Goal: Book appointment/travel/reservation

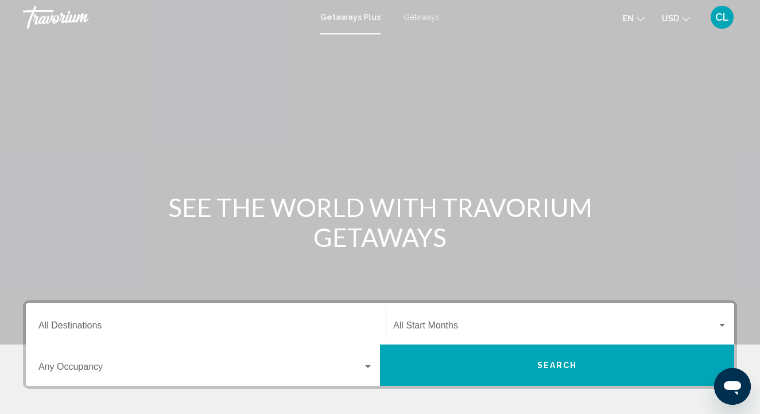
click at [102, 328] on input "Destination All Destinations" at bounding box center [205, 327] width 335 height 10
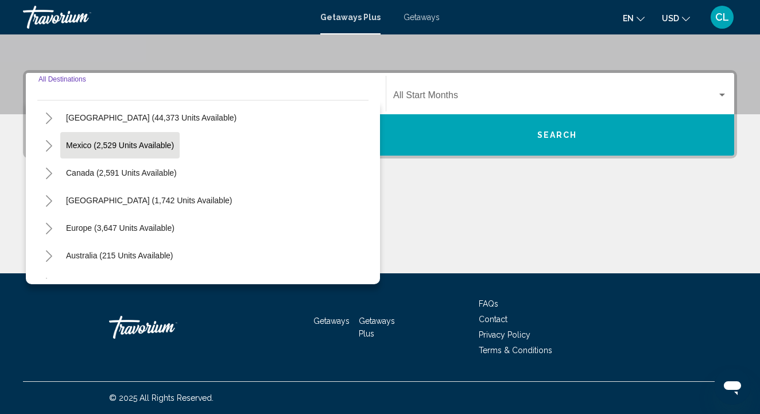
scroll to position [33, 0]
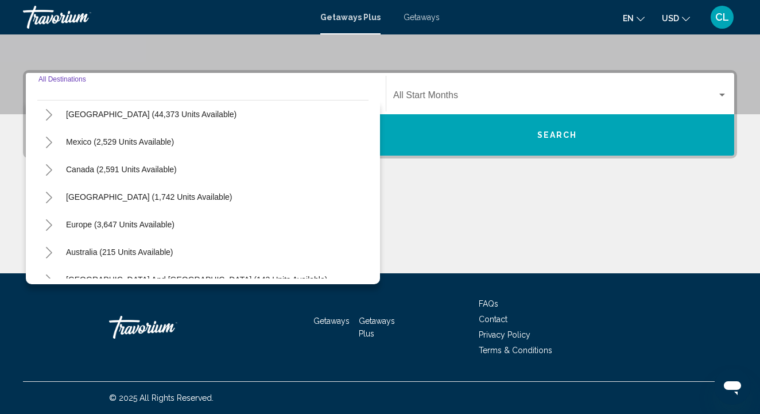
click at [46, 225] on icon "Toggle Europe (3,647 units available)" at bounding box center [49, 224] width 9 height 11
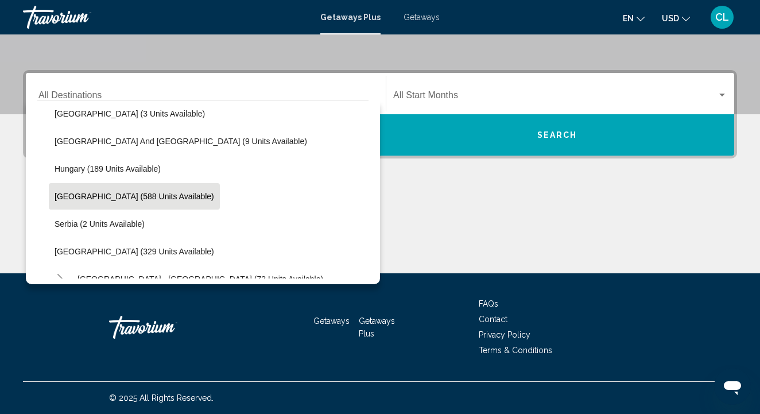
scroll to position [338, 0]
click at [59, 194] on span "[GEOGRAPHIC_DATA] (588 units available)" at bounding box center [135, 195] width 160 height 9
type input "**********"
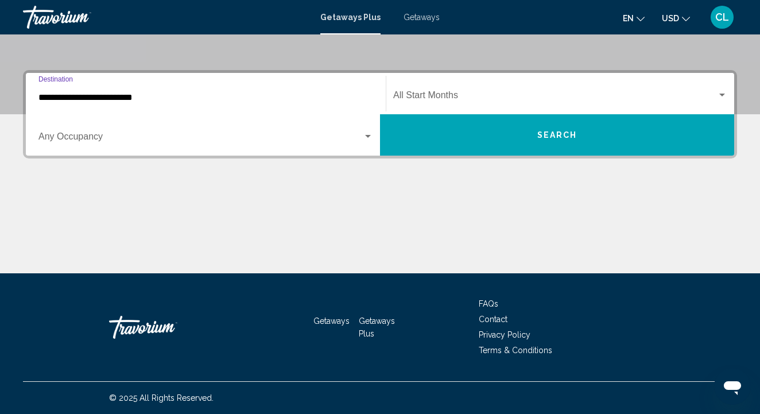
click at [472, 135] on button "Search" at bounding box center [557, 134] width 354 height 41
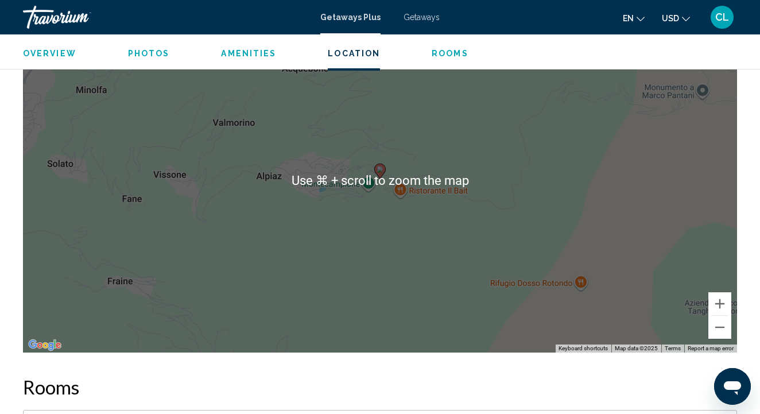
scroll to position [1779, 0]
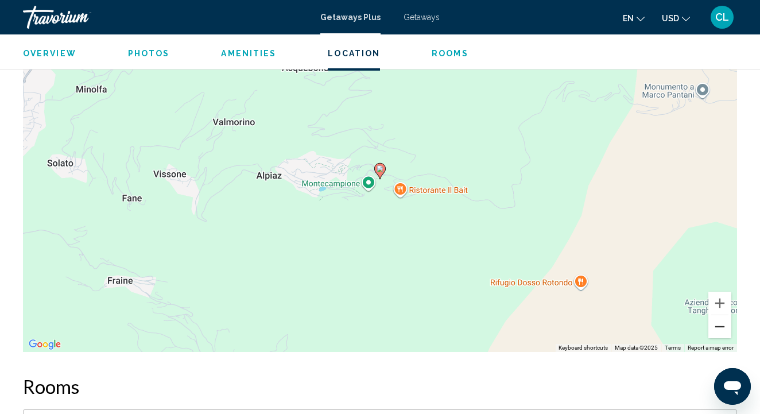
click at [722, 315] on button "Zoom out" at bounding box center [719, 326] width 23 height 23
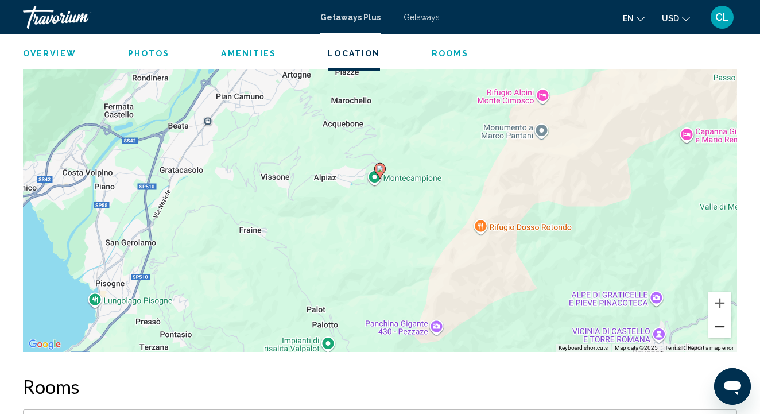
click at [722, 315] on button "Zoom out" at bounding box center [719, 326] width 23 height 23
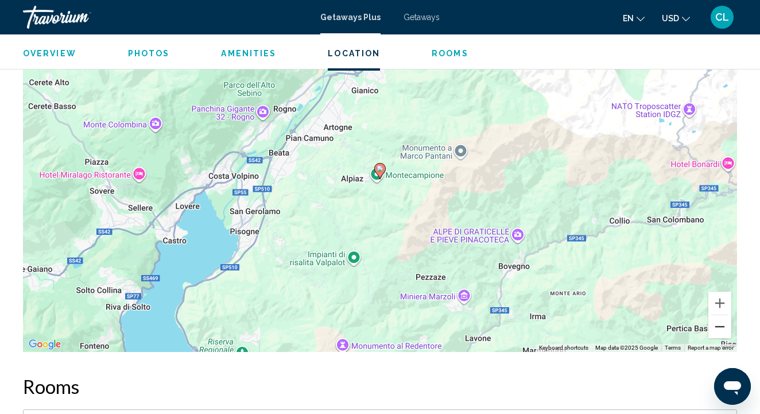
click at [722, 315] on button "Zoom out" at bounding box center [719, 326] width 23 height 23
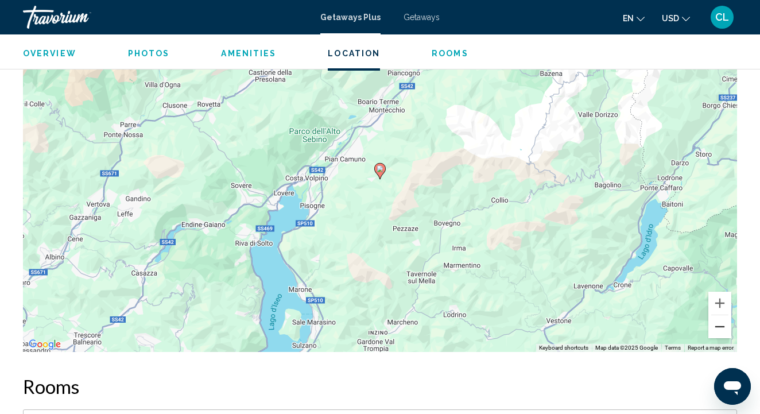
click at [722, 315] on button "Zoom out" at bounding box center [719, 326] width 23 height 23
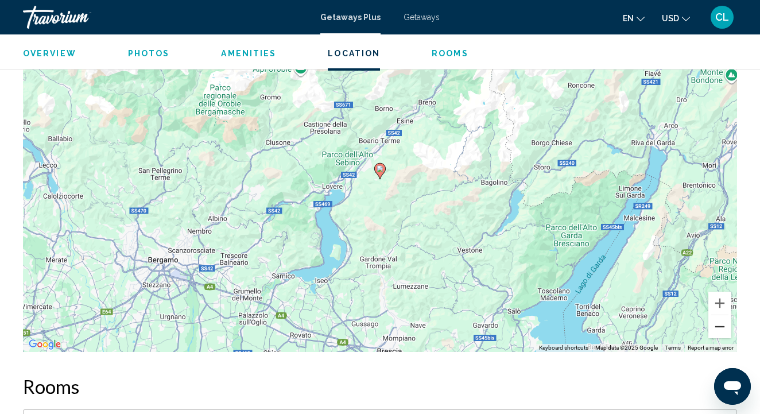
click at [722, 315] on button "Zoom out" at bounding box center [719, 326] width 23 height 23
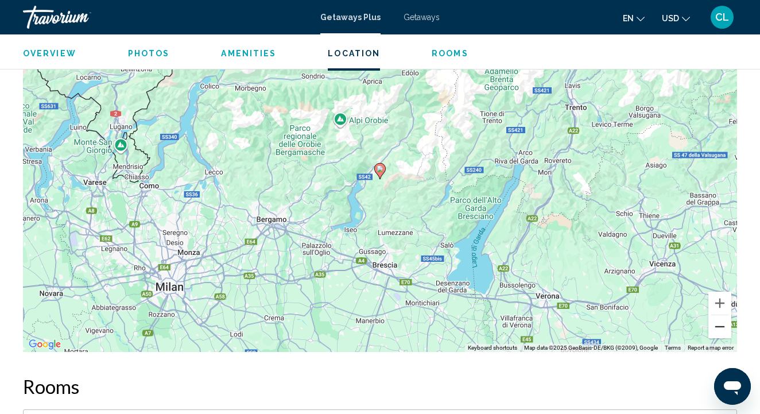
click at [722, 315] on button "Zoom out" at bounding box center [719, 326] width 23 height 23
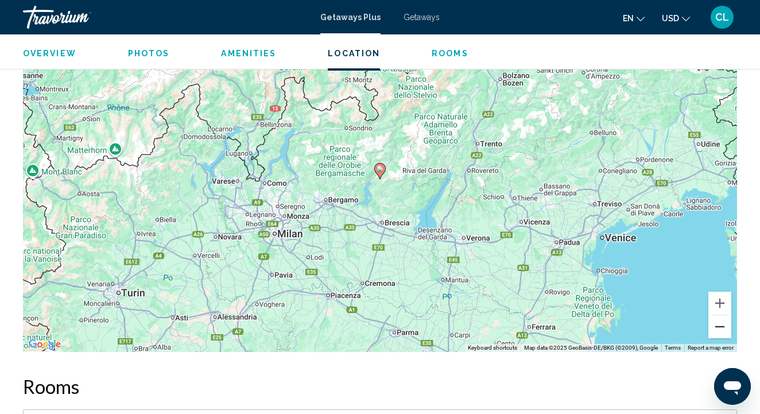
click at [722, 315] on button "Zoom out" at bounding box center [719, 326] width 23 height 23
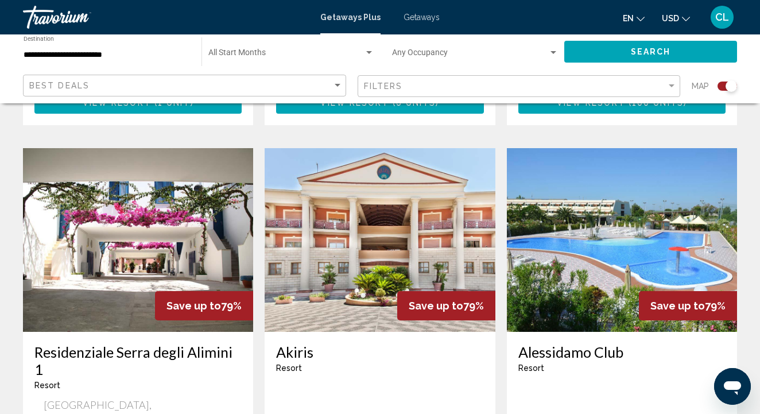
scroll to position [1199, 0]
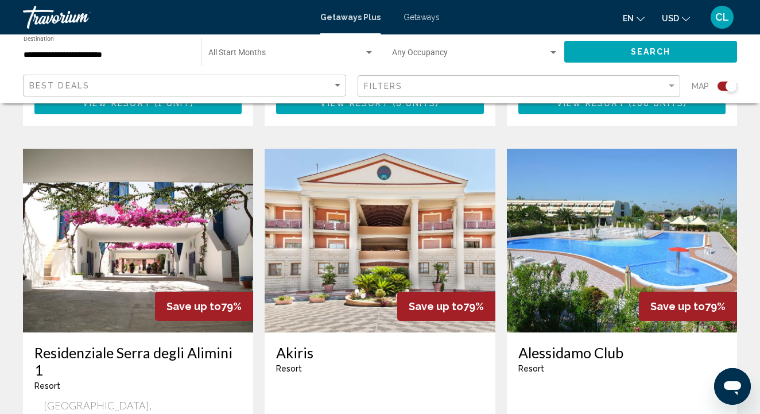
click at [95, 263] on img "Main content" at bounding box center [138, 241] width 230 height 184
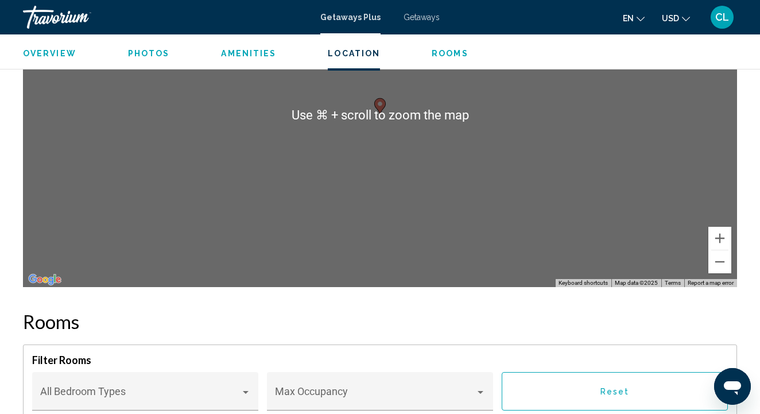
scroll to position [1845, 0]
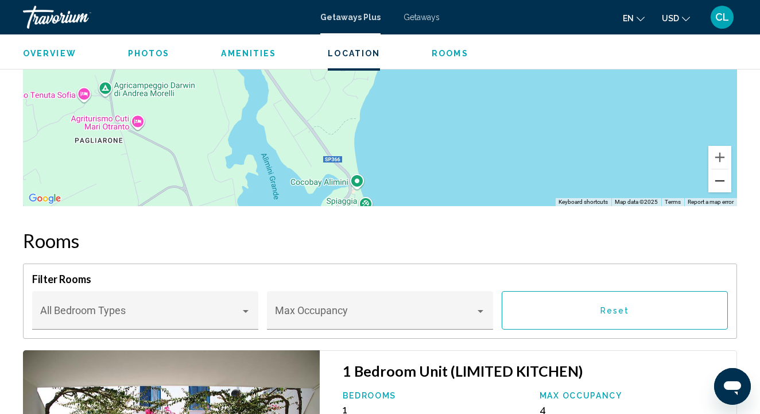
click at [722, 169] on button "Zoom out" at bounding box center [719, 180] width 23 height 23
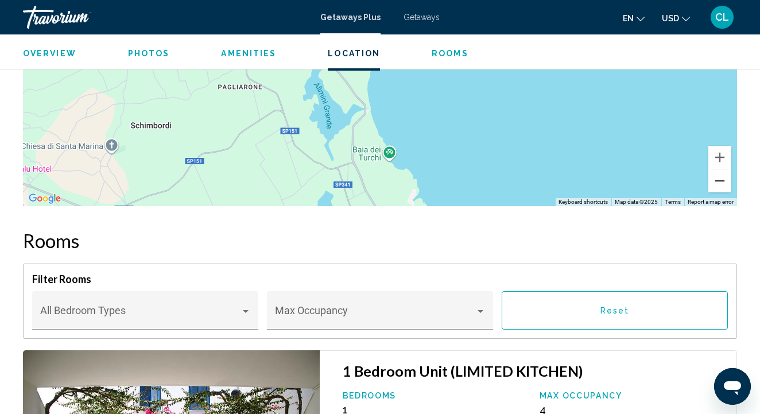
click at [722, 169] on button "Zoom out" at bounding box center [719, 180] width 23 height 23
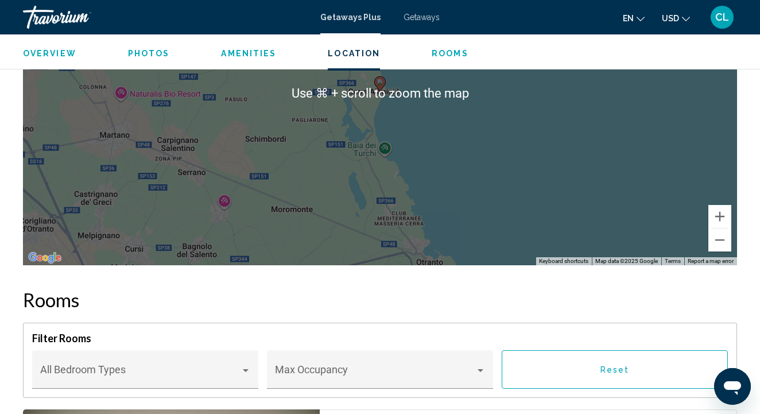
scroll to position [1785, 0]
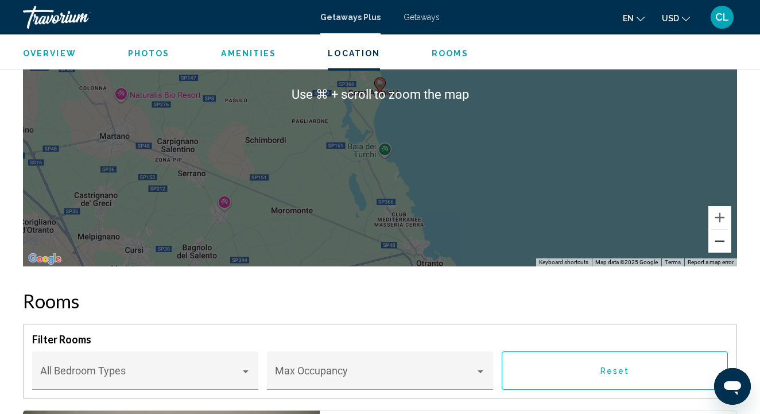
click at [724, 231] on button "Zoom out" at bounding box center [719, 241] width 23 height 23
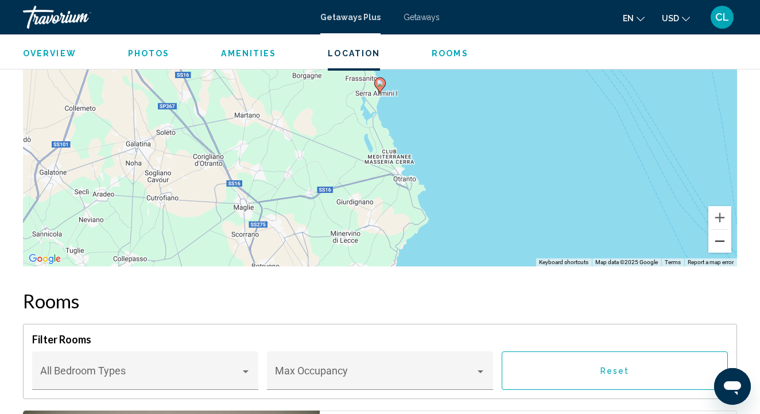
click at [724, 231] on button "Zoom out" at bounding box center [719, 241] width 23 height 23
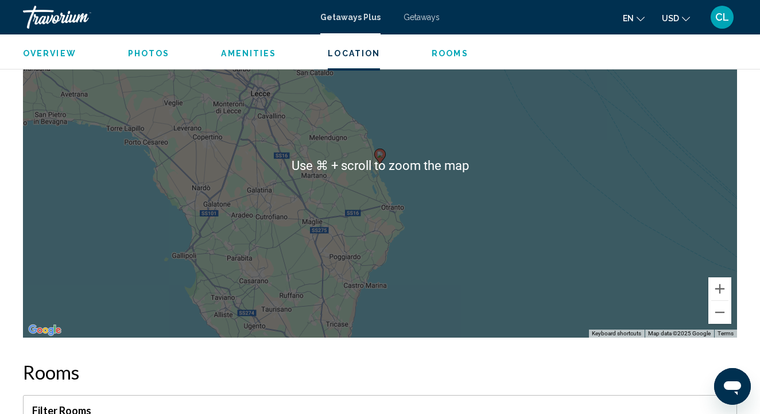
scroll to position [1715, 0]
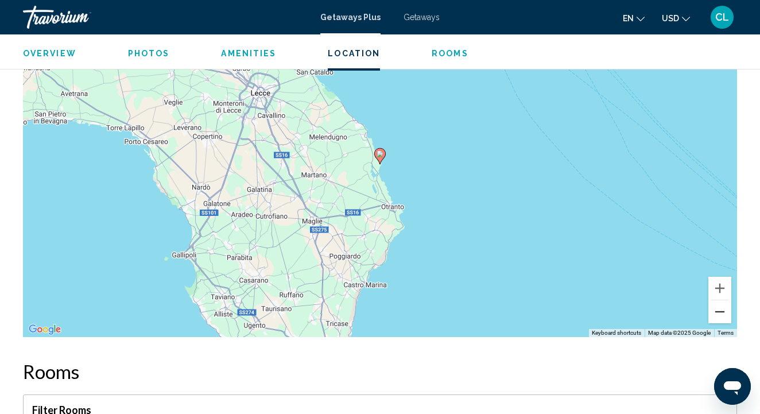
click at [725, 303] on button "Zoom out" at bounding box center [719, 311] width 23 height 23
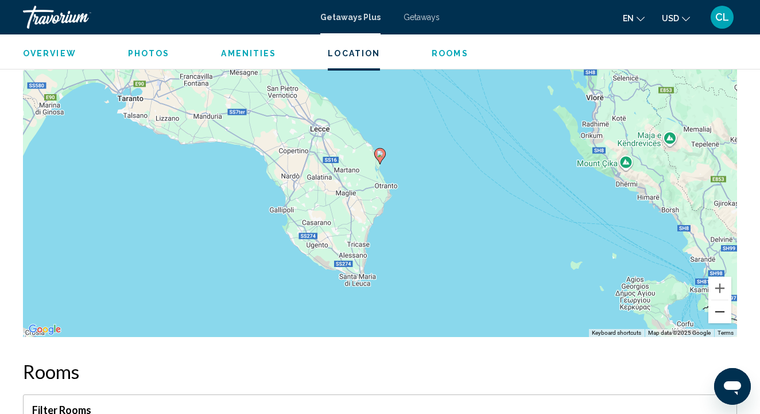
click at [725, 303] on button "Zoom out" at bounding box center [719, 311] width 23 height 23
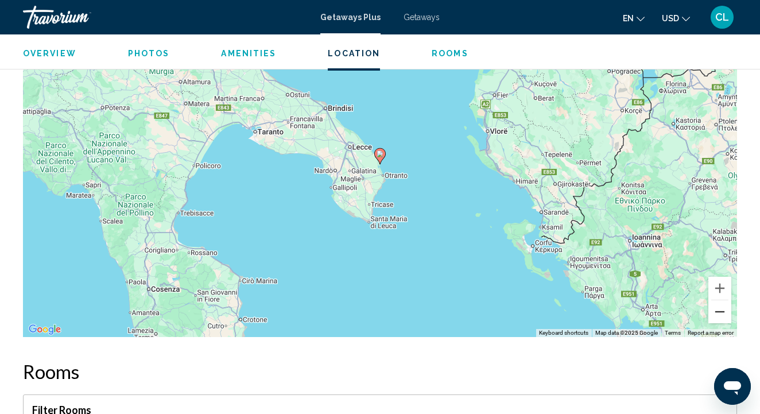
click at [725, 303] on button "Zoom out" at bounding box center [719, 311] width 23 height 23
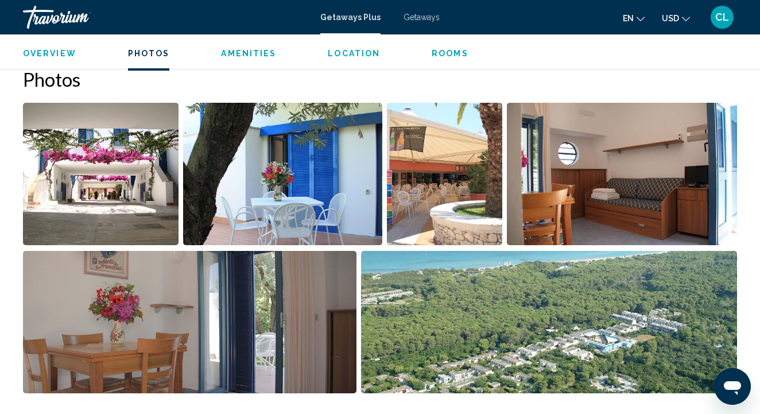
scroll to position [722, 0]
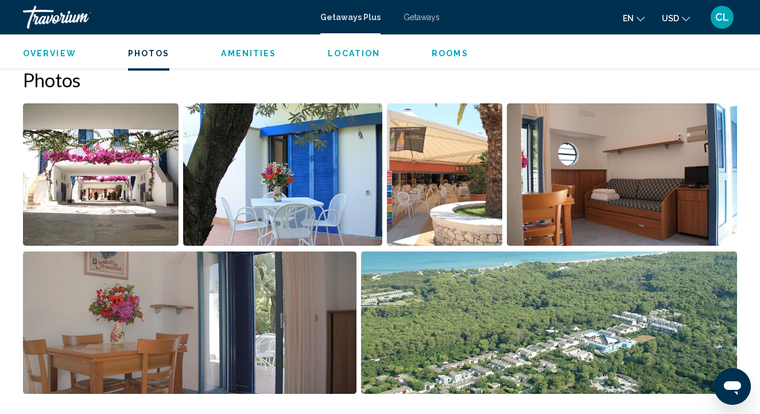
click at [474, 200] on img "Open full-screen image slider" at bounding box center [444, 174] width 115 height 142
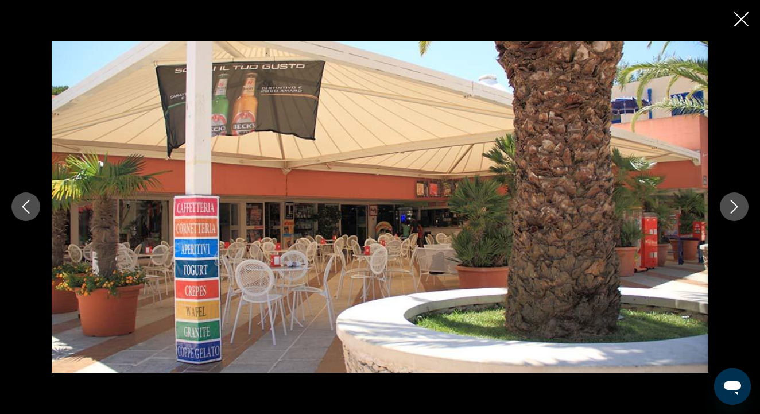
click at [728, 207] on icon "Next image" at bounding box center [734, 207] width 14 height 14
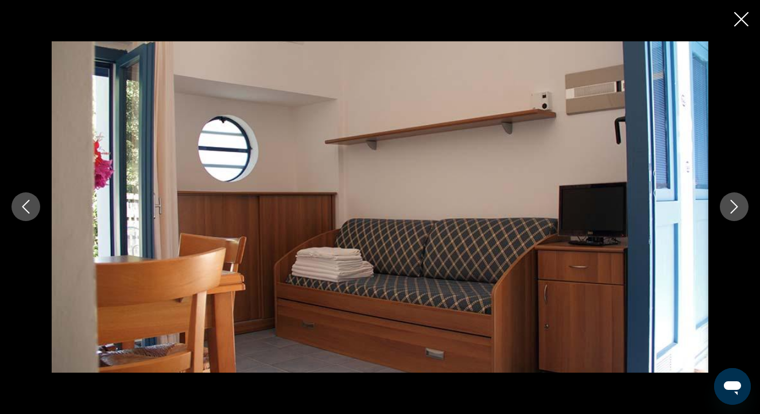
click at [728, 207] on icon "Next image" at bounding box center [734, 207] width 14 height 14
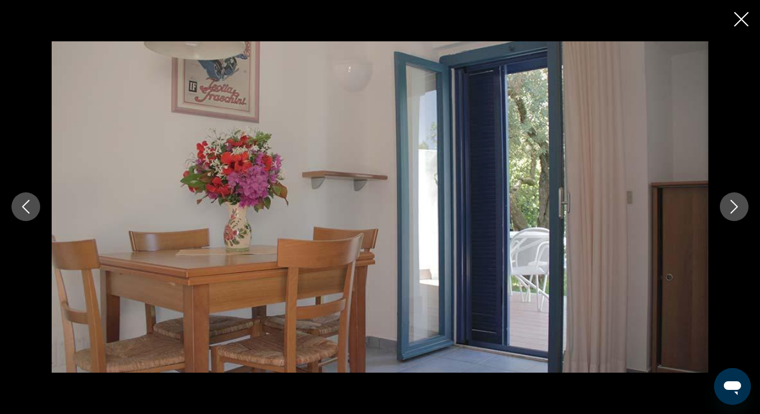
click at [728, 207] on icon "Next image" at bounding box center [734, 207] width 14 height 14
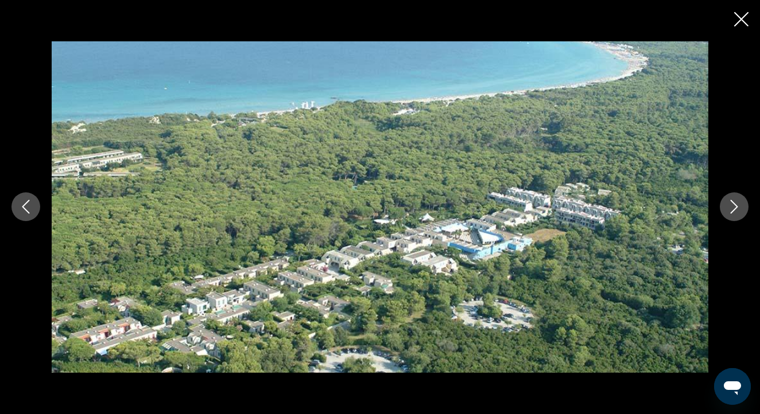
click at [728, 208] on icon "Next image" at bounding box center [734, 207] width 14 height 14
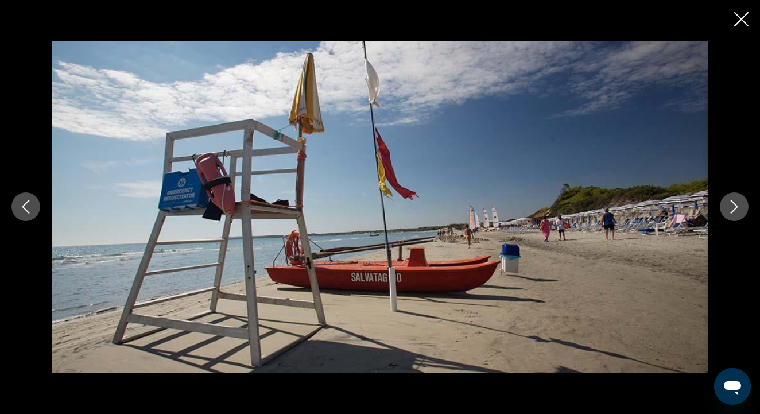
click at [729, 209] on icon "Next image" at bounding box center [734, 207] width 14 height 14
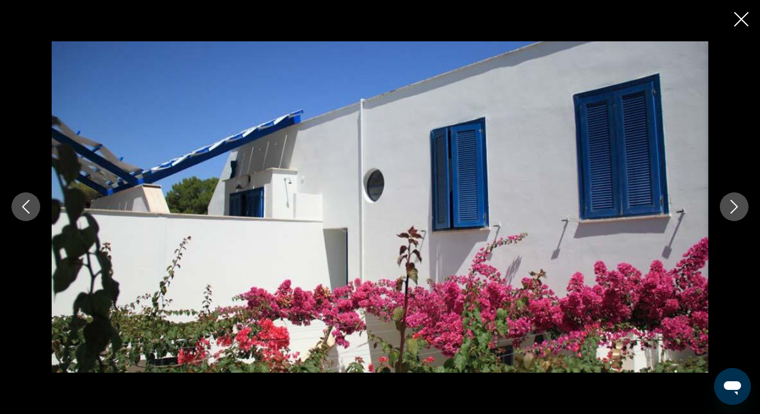
click at [729, 209] on icon "Next image" at bounding box center [734, 207] width 14 height 14
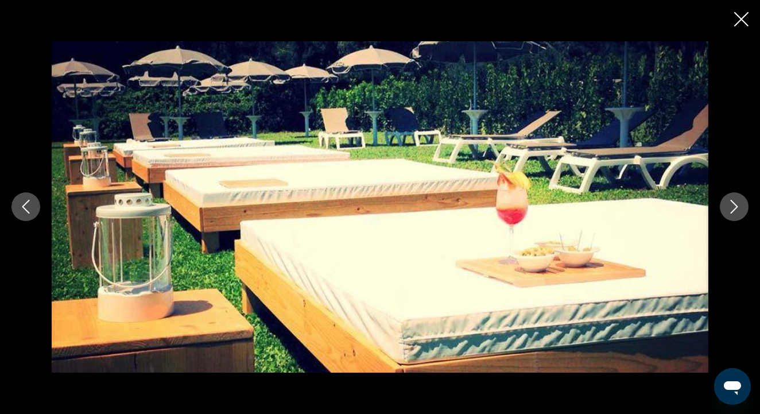
click at [729, 208] on icon "Next image" at bounding box center [734, 207] width 14 height 14
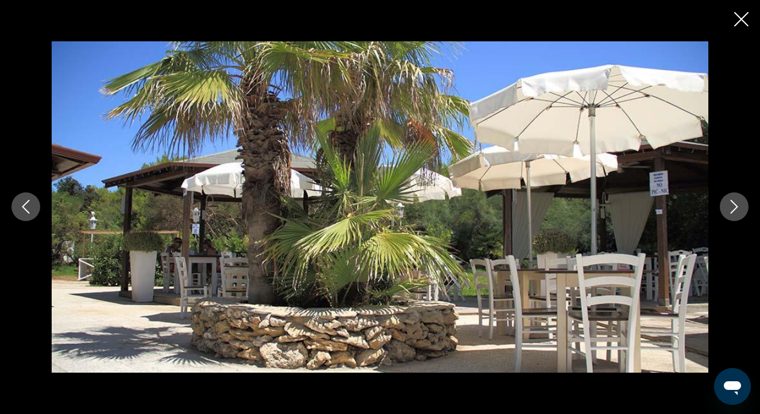
click at [729, 208] on icon "Next image" at bounding box center [734, 207] width 14 height 14
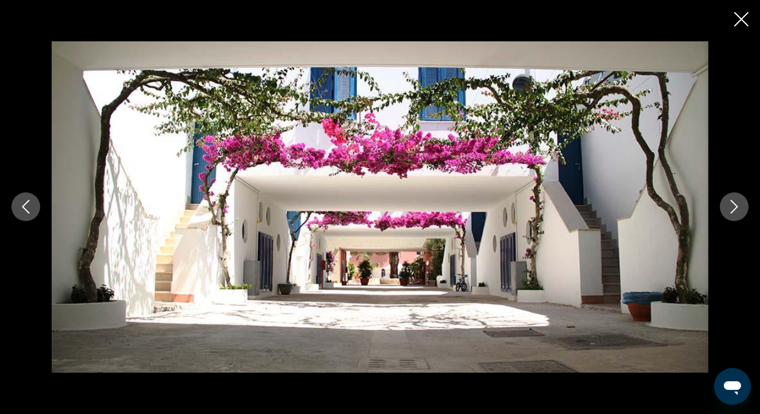
click at [729, 208] on icon "Next image" at bounding box center [734, 207] width 14 height 14
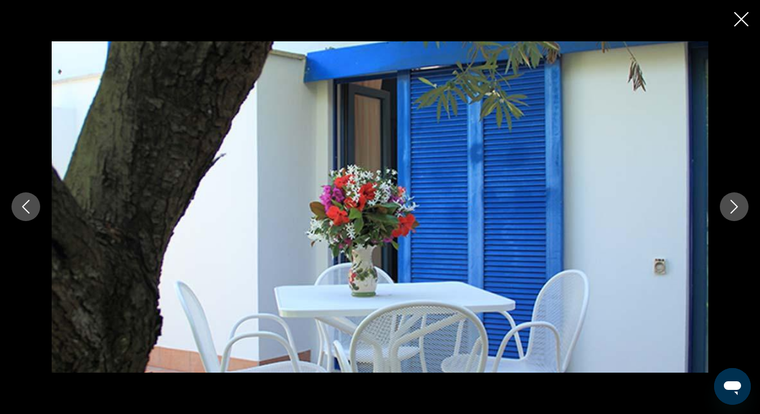
click at [741, 24] on icon "Close slideshow" at bounding box center [741, 19] width 14 height 14
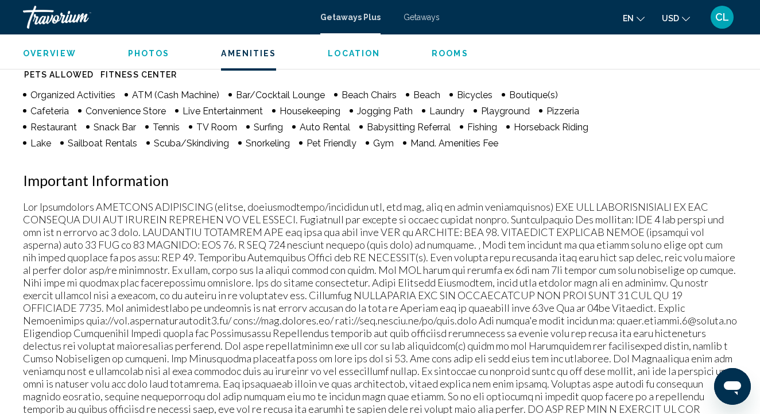
scroll to position [1168, 0]
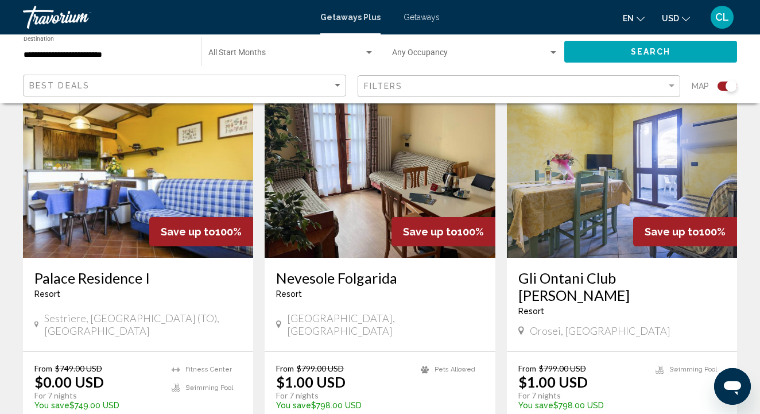
scroll to position [441, 0]
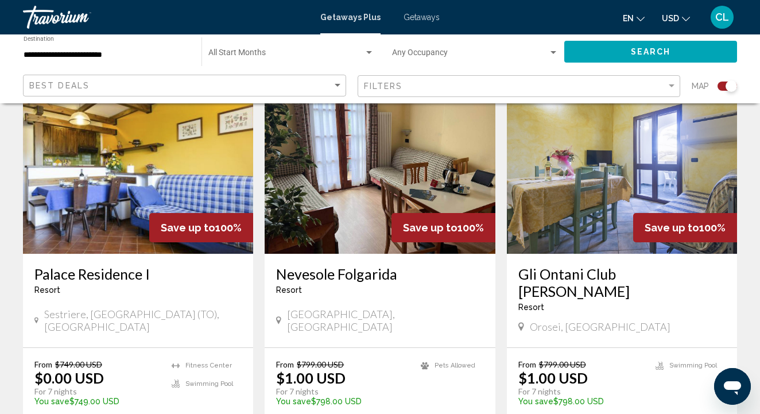
click at [115, 254] on div "Palace Residence I Resort - This is an adults only resort Sestriere, [GEOGRAPHI…" at bounding box center [138, 301] width 230 height 94
click at [99, 265] on h3 "Palace Residence I" at bounding box center [137, 273] width 207 height 17
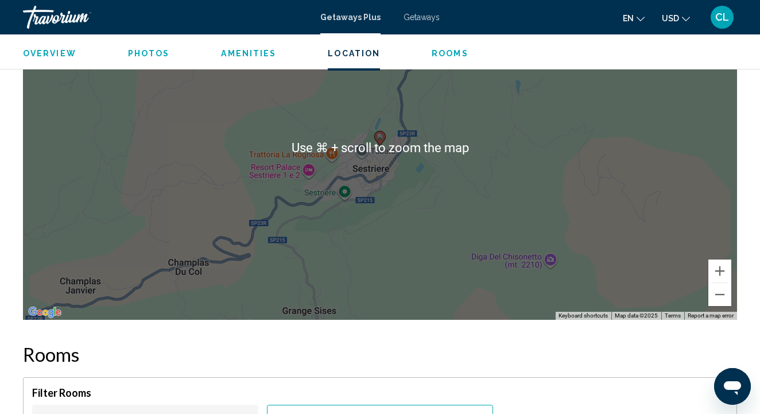
scroll to position [1869, 0]
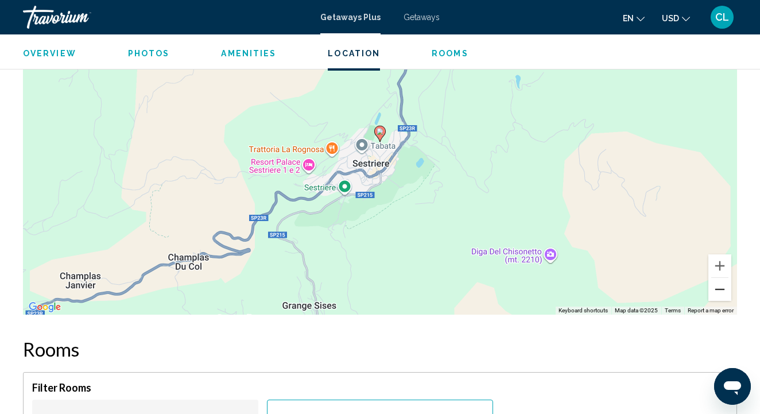
click at [718, 293] on button "Zoom out" at bounding box center [719, 289] width 23 height 23
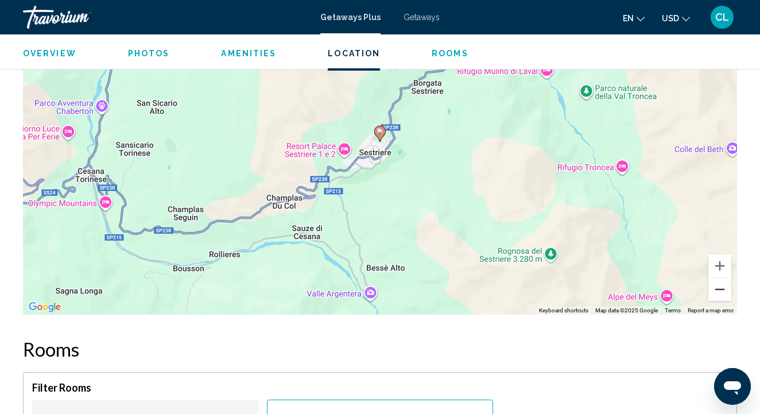
click at [718, 293] on button "Zoom out" at bounding box center [719, 289] width 23 height 23
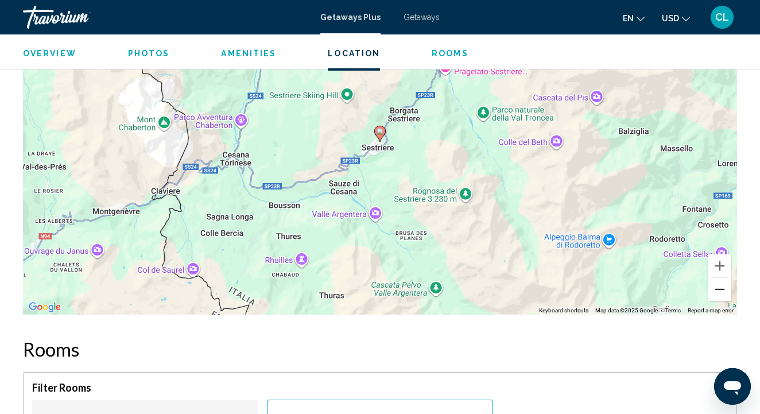
click at [718, 293] on button "Zoom out" at bounding box center [719, 289] width 23 height 23
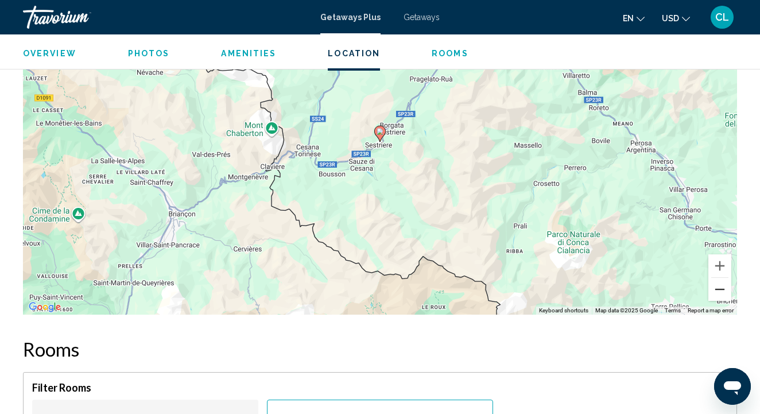
click at [718, 293] on button "Zoom out" at bounding box center [719, 289] width 23 height 23
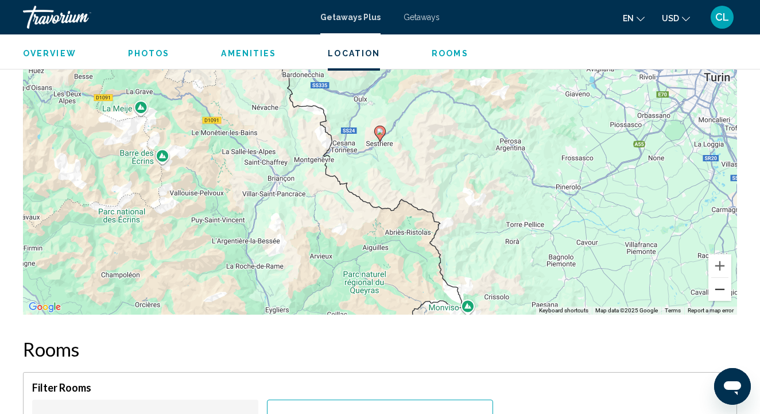
click at [718, 293] on button "Zoom out" at bounding box center [719, 289] width 23 height 23
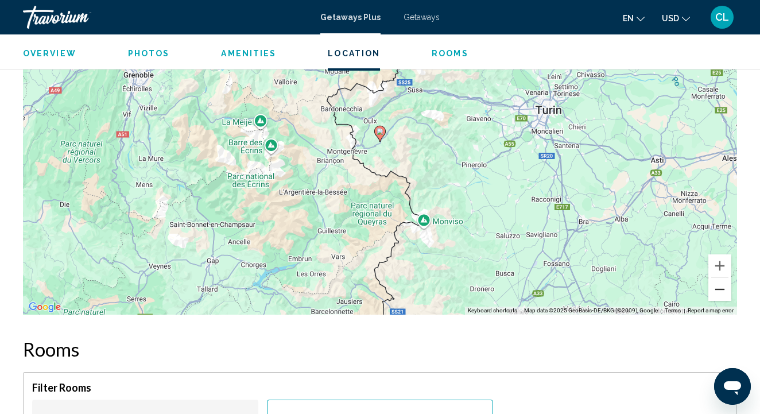
click at [718, 293] on button "Zoom out" at bounding box center [719, 289] width 23 height 23
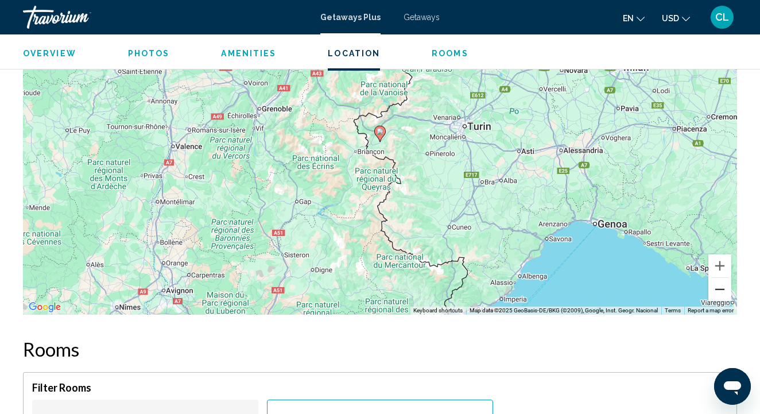
click at [718, 293] on button "Zoom out" at bounding box center [719, 289] width 23 height 23
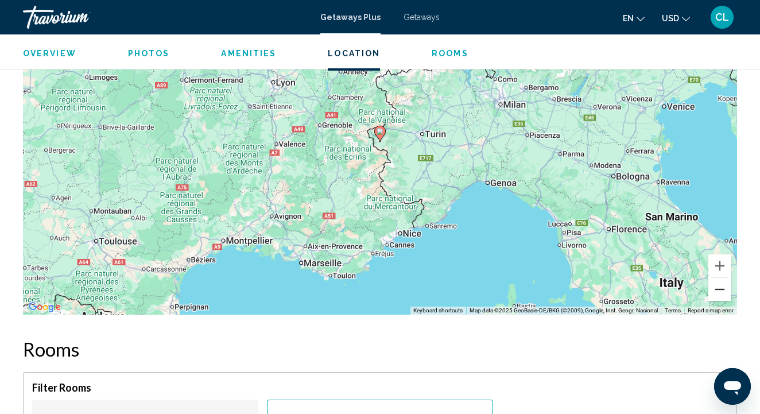
click at [718, 293] on button "Zoom out" at bounding box center [719, 289] width 23 height 23
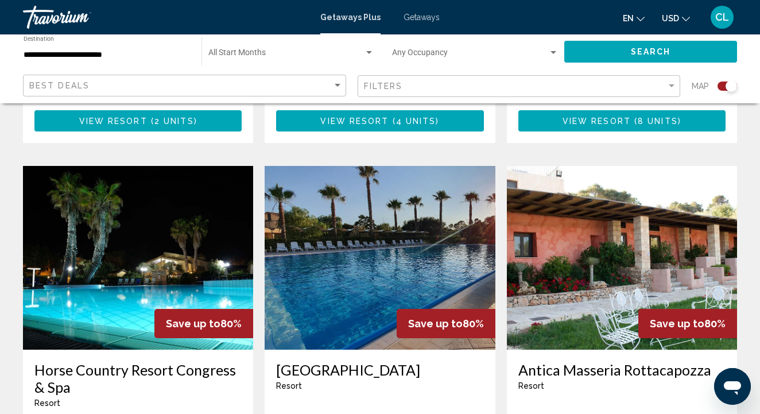
scroll to position [1622, 0]
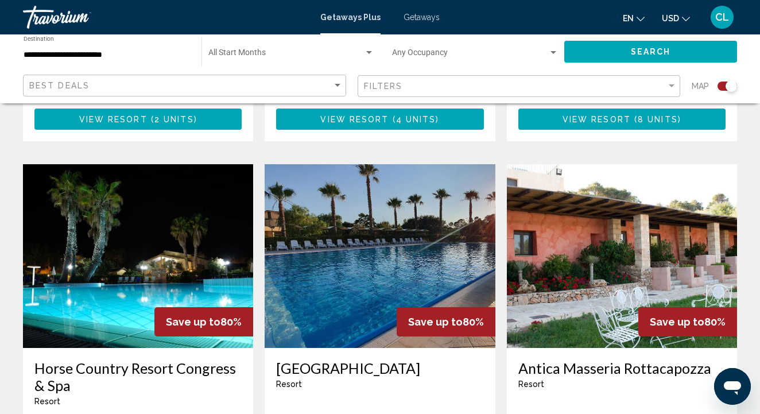
click at [336, 224] on img "Main content" at bounding box center [380, 256] width 230 height 184
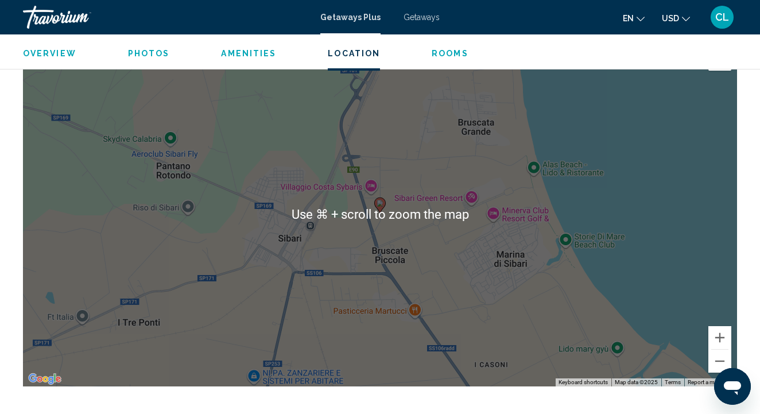
scroll to position [1717, 0]
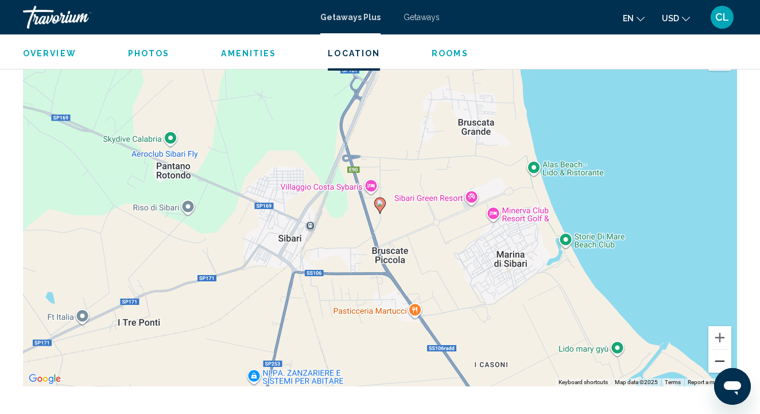
click at [721, 349] on button "Zoom out" at bounding box center [719, 360] width 23 height 23
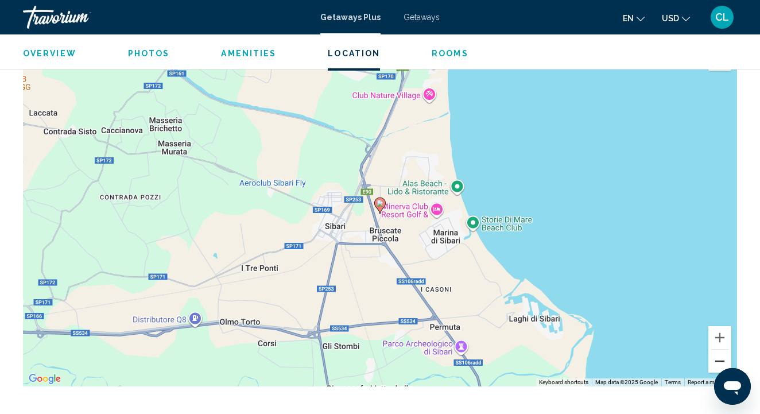
click at [721, 349] on button "Zoom out" at bounding box center [719, 360] width 23 height 23
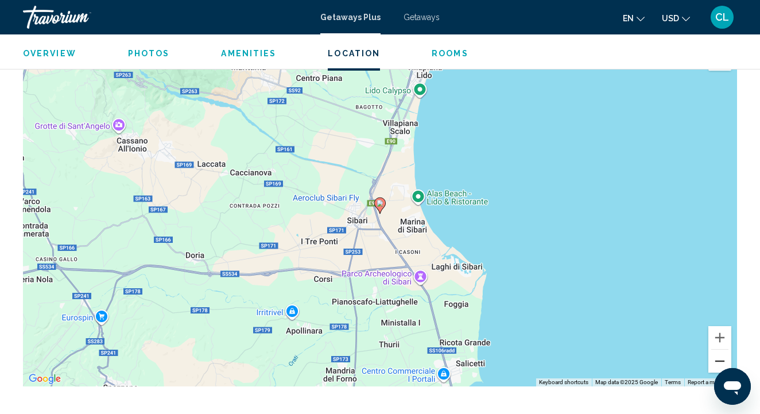
click at [721, 349] on button "Zoom out" at bounding box center [719, 360] width 23 height 23
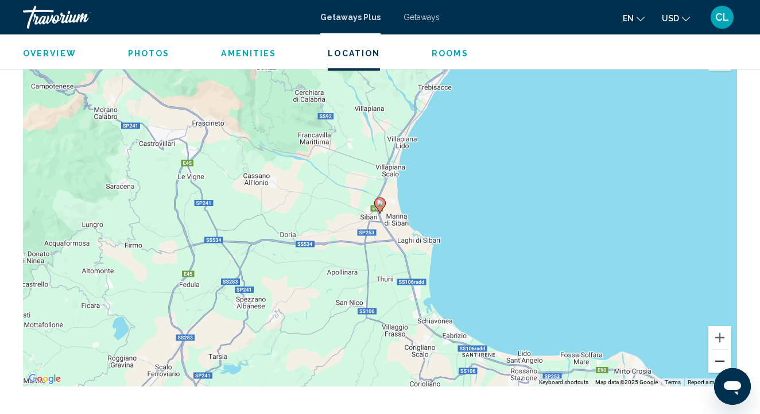
click at [721, 349] on button "Zoom out" at bounding box center [719, 360] width 23 height 23
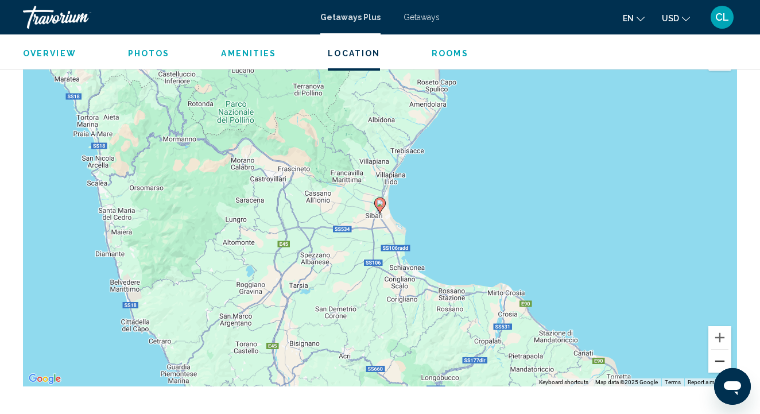
click at [721, 349] on button "Zoom out" at bounding box center [719, 360] width 23 height 23
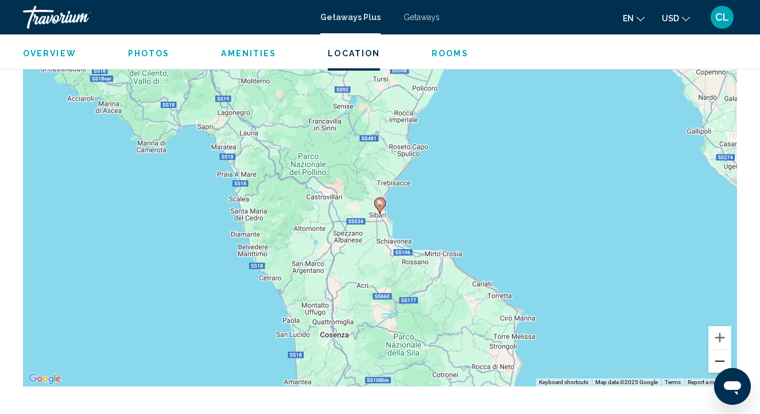
click at [721, 349] on button "Zoom out" at bounding box center [719, 360] width 23 height 23
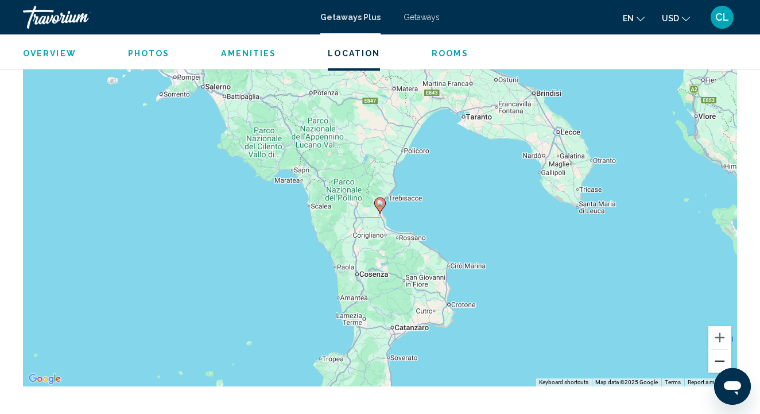
click at [721, 349] on button "Zoom out" at bounding box center [719, 360] width 23 height 23
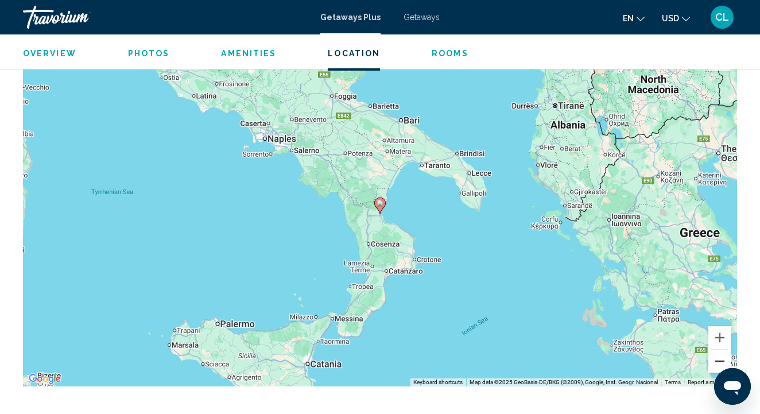
click at [722, 349] on button "Zoom out" at bounding box center [719, 360] width 23 height 23
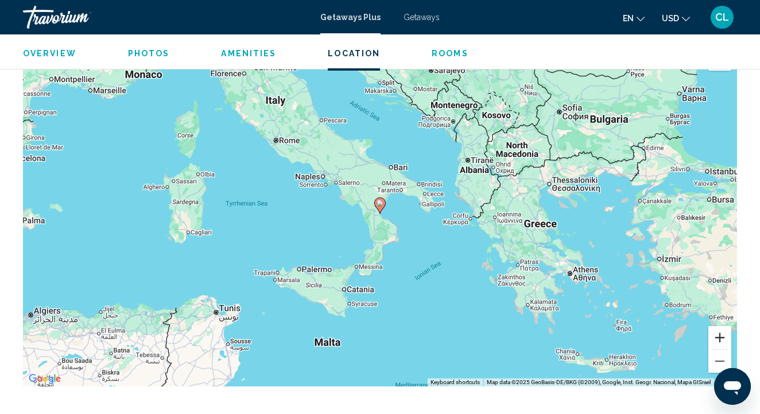
click at [724, 326] on button "Zoom in" at bounding box center [719, 337] width 23 height 23
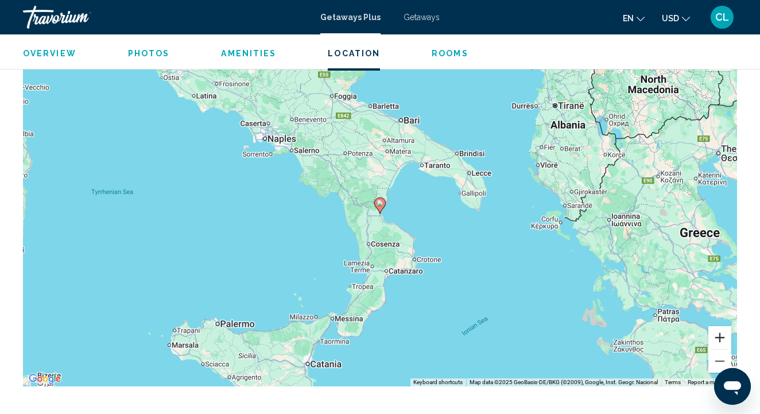
click at [724, 326] on button "Zoom in" at bounding box center [719, 337] width 23 height 23
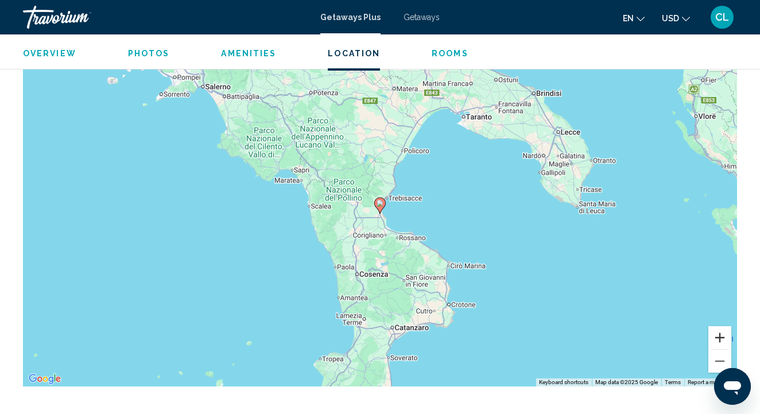
click at [724, 326] on button "Zoom in" at bounding box center [719, 337] width 23 height 23
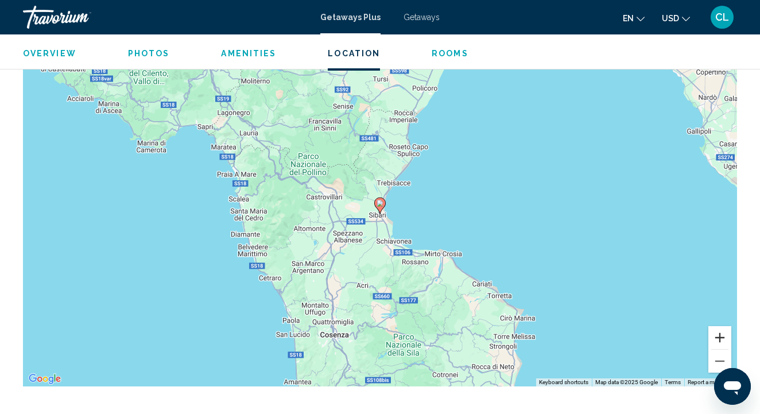
click at [724, 326] on button "Zoom in" at bounding box center [719, 337] width 23 height 23
